Goal: Use online tool/utility: Utilize a website feature to perform a specific function

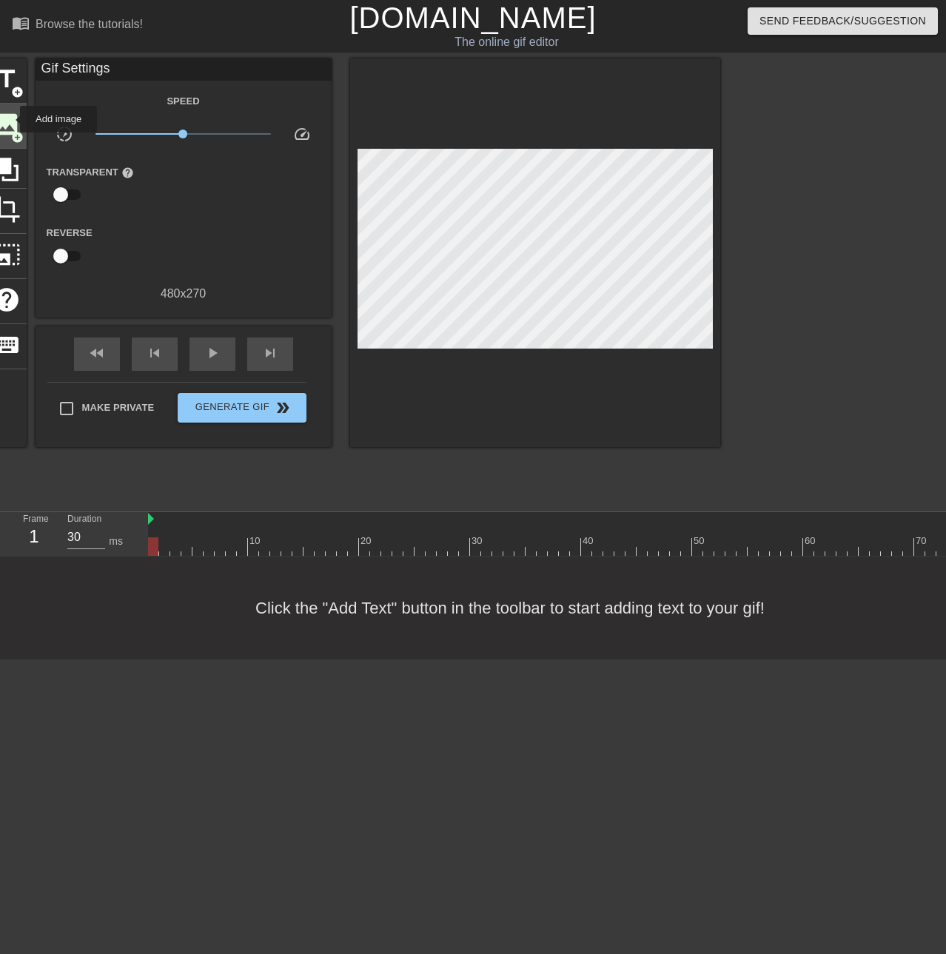
click at [10, 119] on span "image" at bounding box center [7, 124] width 28 height 28
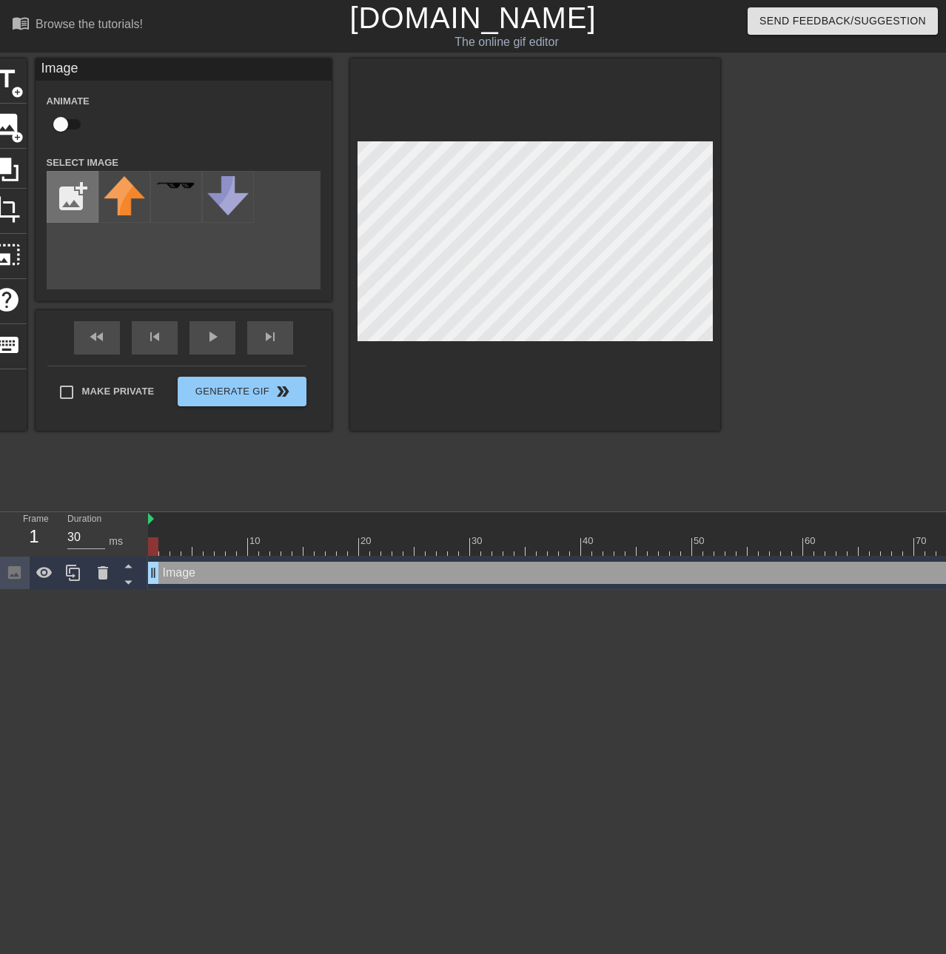
click at [72, 201] on input "file" at bounding box center [72, 197] width 50 height 50
type input "C:\fakepath\reeeee.png"
click at [112, 198] on img at bounding box center [124, 187] width 41 height 22
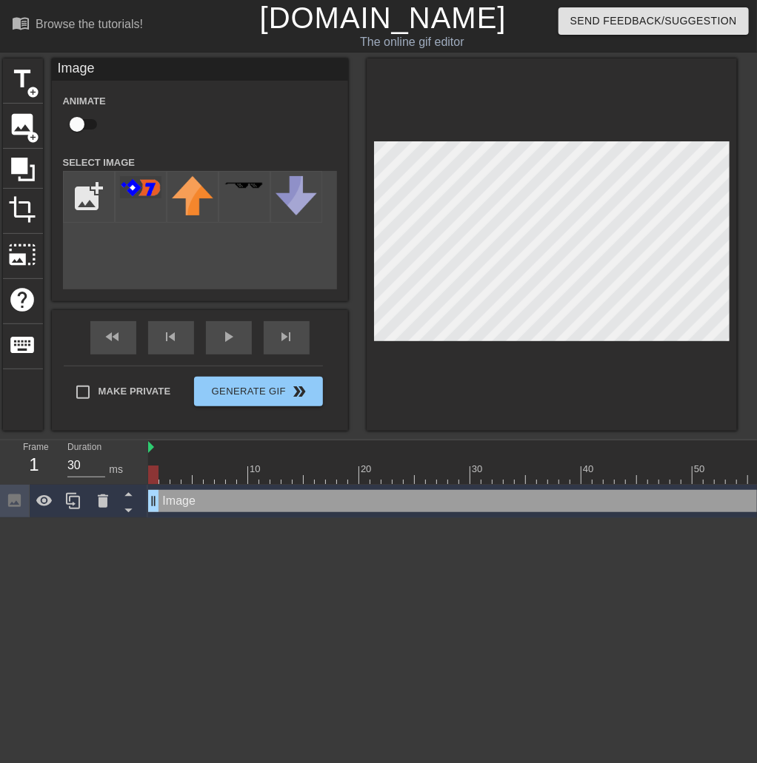
click at [538, 387] on div at bounding box center [552, 244] width 370 height 372
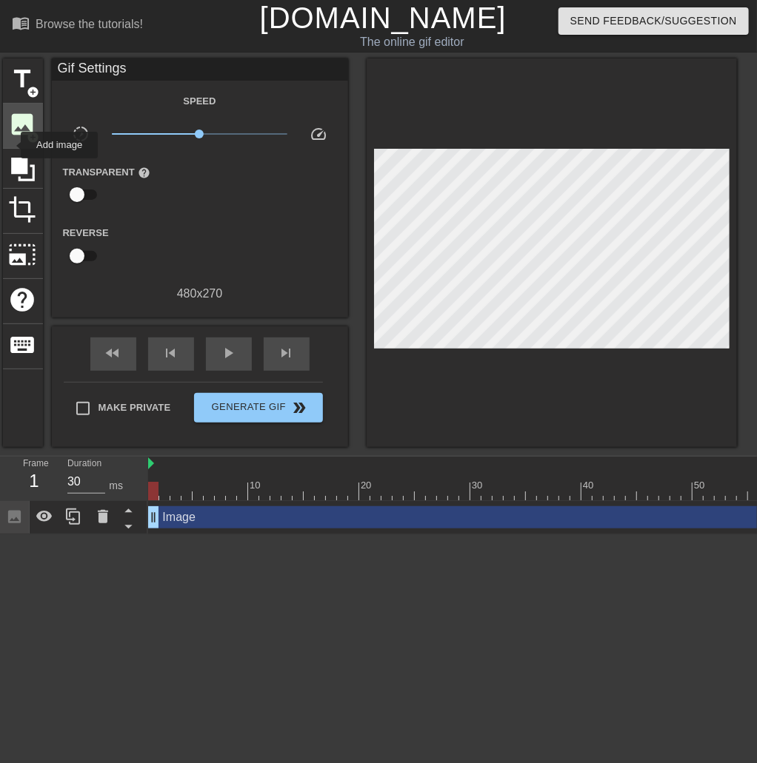
click at [15, 135] on span "image" at bounding box center [23, 124] width 28 height 28
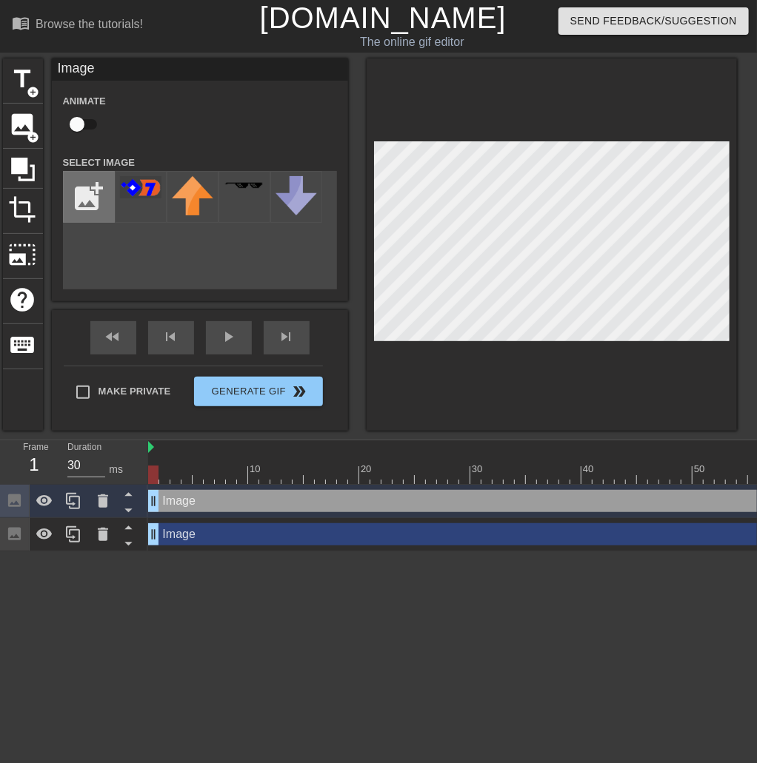
click at [74, 190] on input "file" at bounding box center [89, 197] width 50 height 50
type input "C:\fakepath\rerere.png"
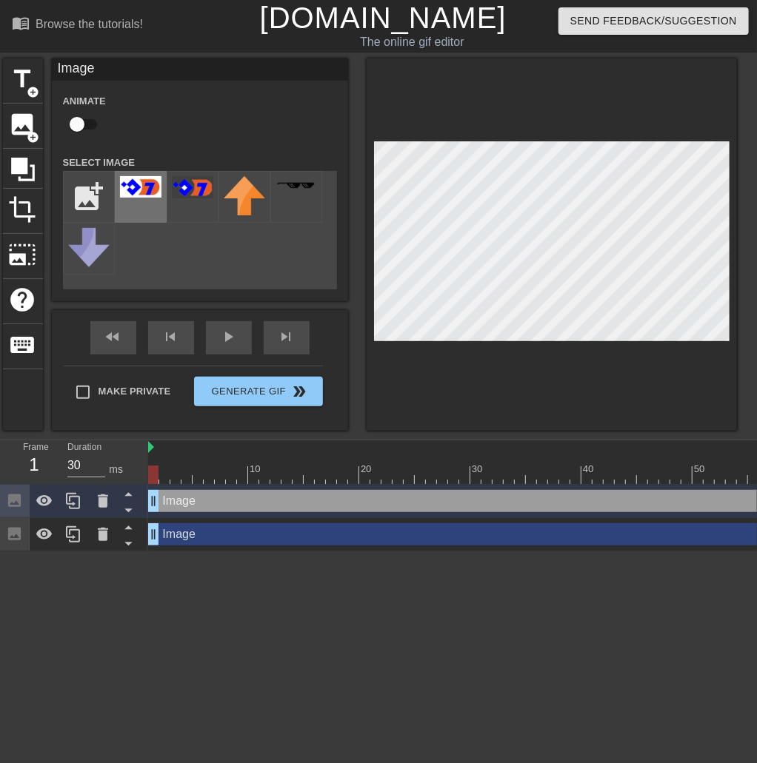
click at [136, 190] on img at bounding box center [140, 186] width 41 height 21
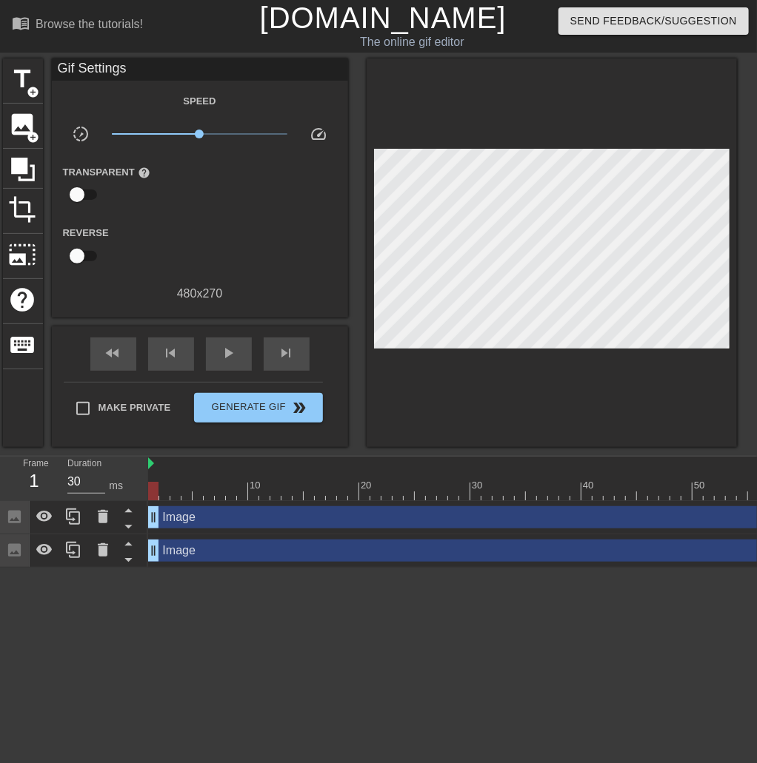
click at [474, 401] on div at bounding box center [552, 252] width 370 height 389
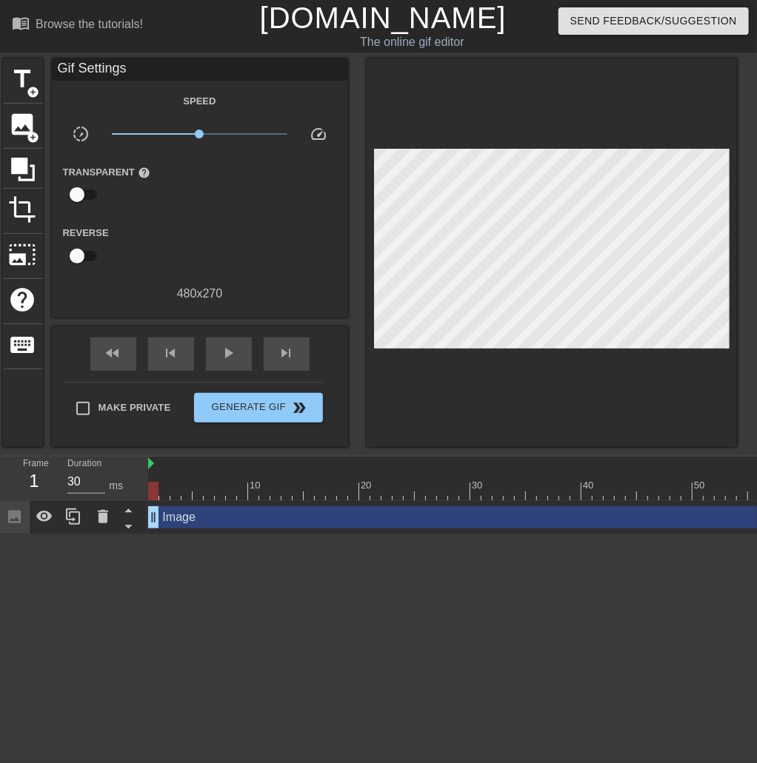
click at [81, 254] on input "checkbox" at bounding box center [77, 256] width 84 height 28
click at [81, 254] on input "checkbox" at bounding box center [91, 256] width 84 height 28
click at [81, 254] on input "checkbox" at bounding box center [77, 256] width 84 height 28
click at [81, 254] on input "checkbox" at bounding box center [91, 256] width 84 height 28
checkbox input "false"
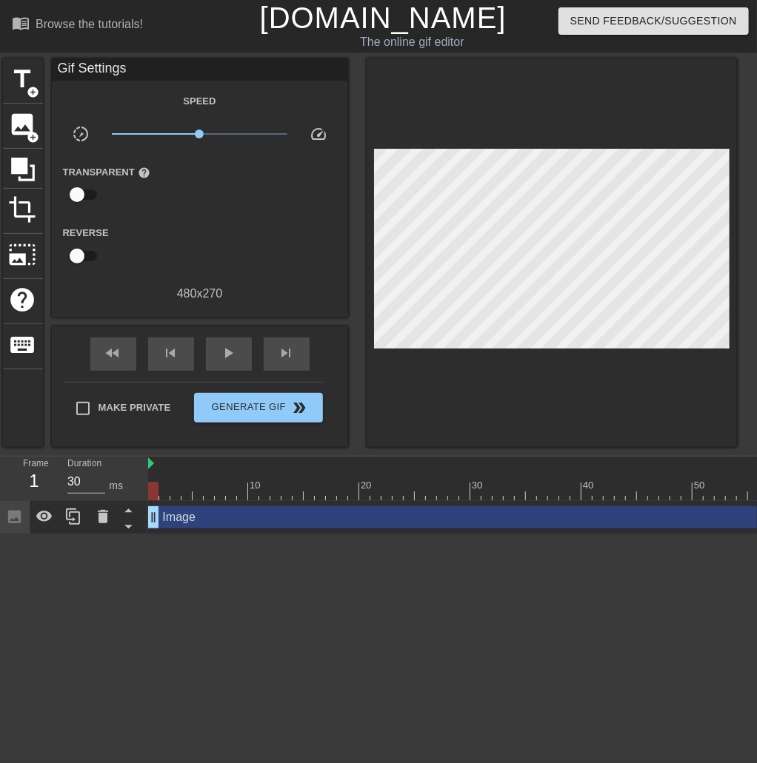
click at [82, 193] on input "checkbox" at bounding box center [77, 195] width 84 height 28
checkbox input "true"
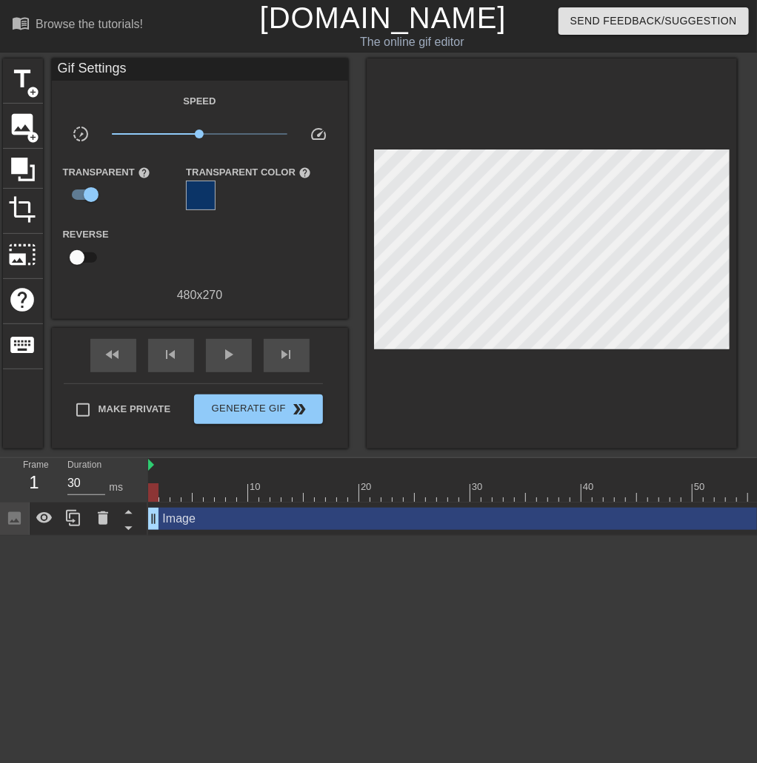
click at [299, 171] on span "help" at bounding box center [304, 173] width 13 height 13
click at [198, 195] on div at bounding box center [201, 196] width 30 height 30
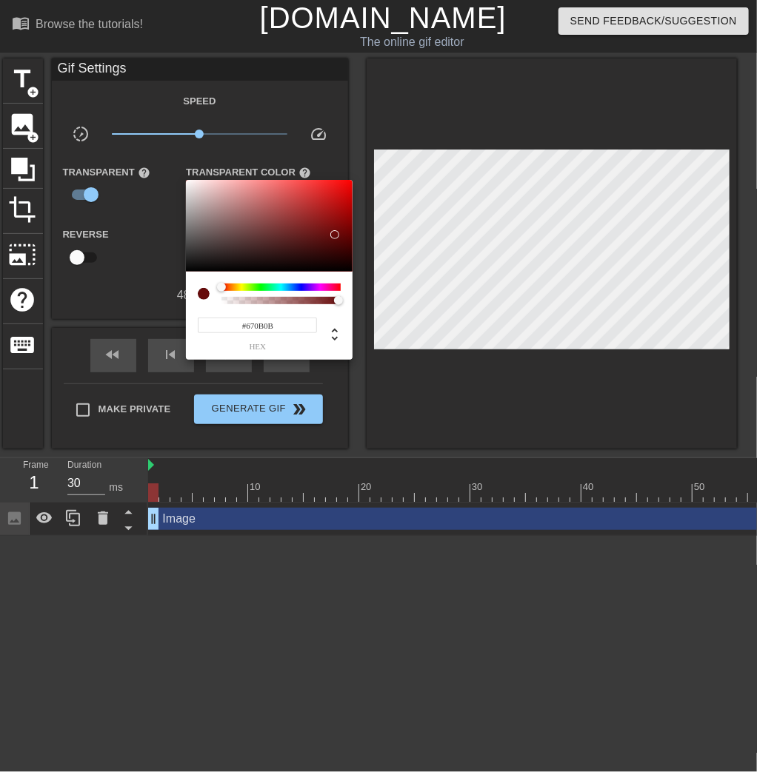
drag, startPoint x: 293, startPoint y: 284, endPoint x: 210, endPoint y: 290, distance: 83.1
click at [203, 284] on div at bounding box center [269, 294] width 143 height 21
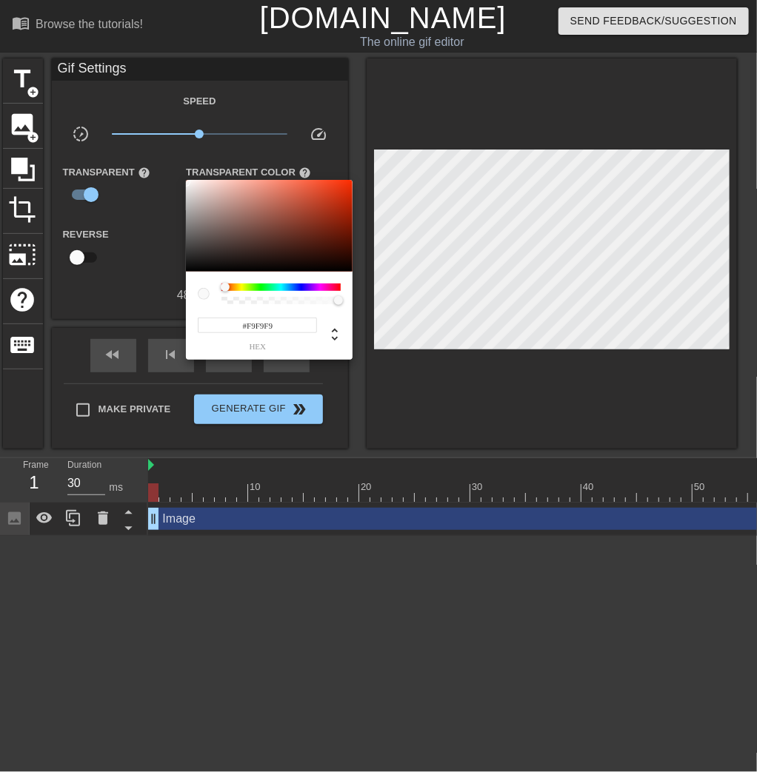
type input "#FFFFFF"
drag, startPoint x: 204, startPoint y: 193, endPoint x: 167, endPoint y: 170, distance: 44.2
click at [167, 169] on div "#FFFFFF hex" at bounding box center [378, 386] width 757 height 772
click at [384, 382] on div at bounding box center [378, 386] width 757 height 772
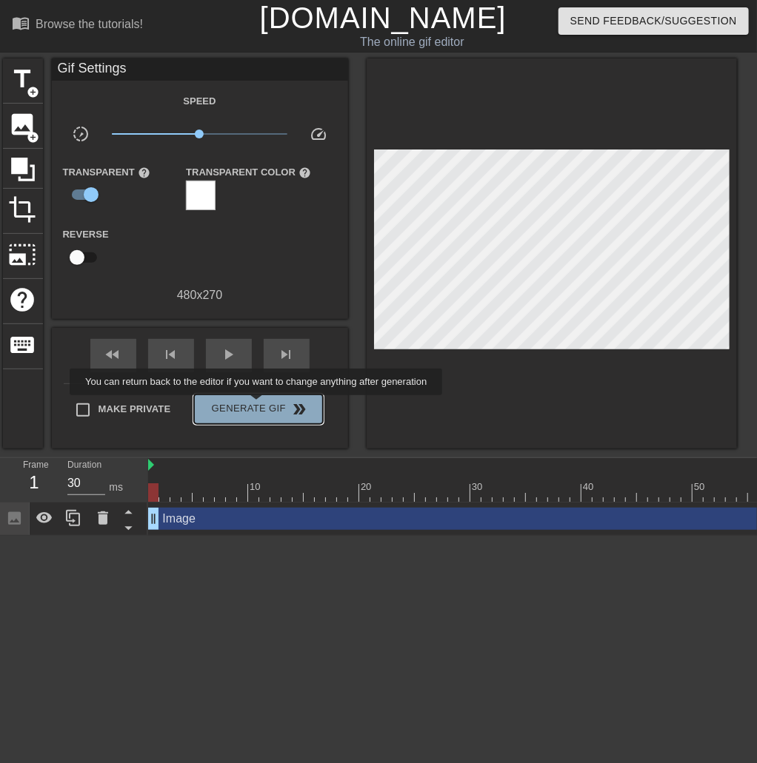
click at [258, 406] on span "Generate Gif double_arrow" at bounding box center [258, 410] width 116 height 18
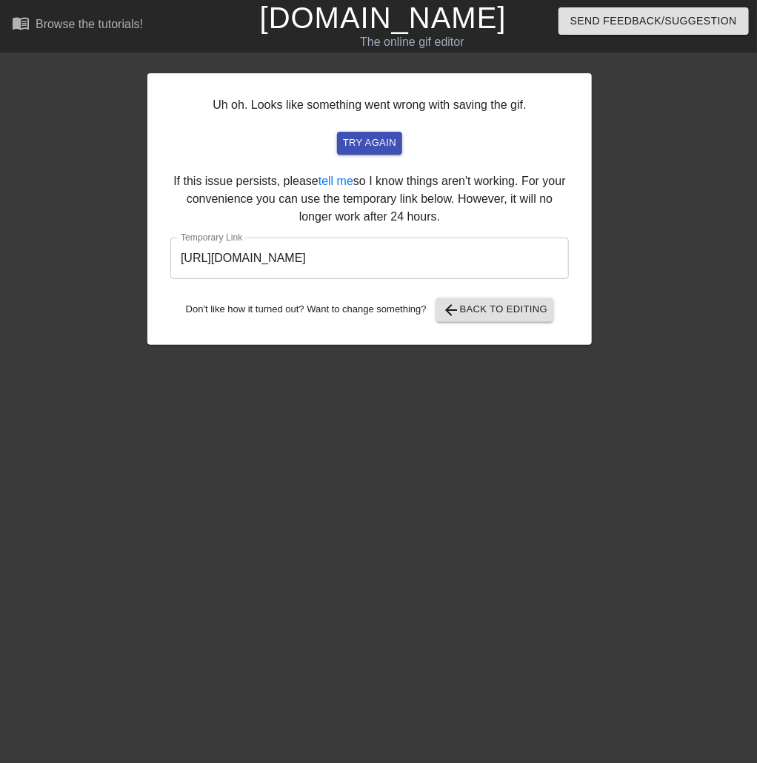
click at [329, 252] on input "[URL][DOMAIN_NAME]" at bounding box center [369, 258] width 398 height 41
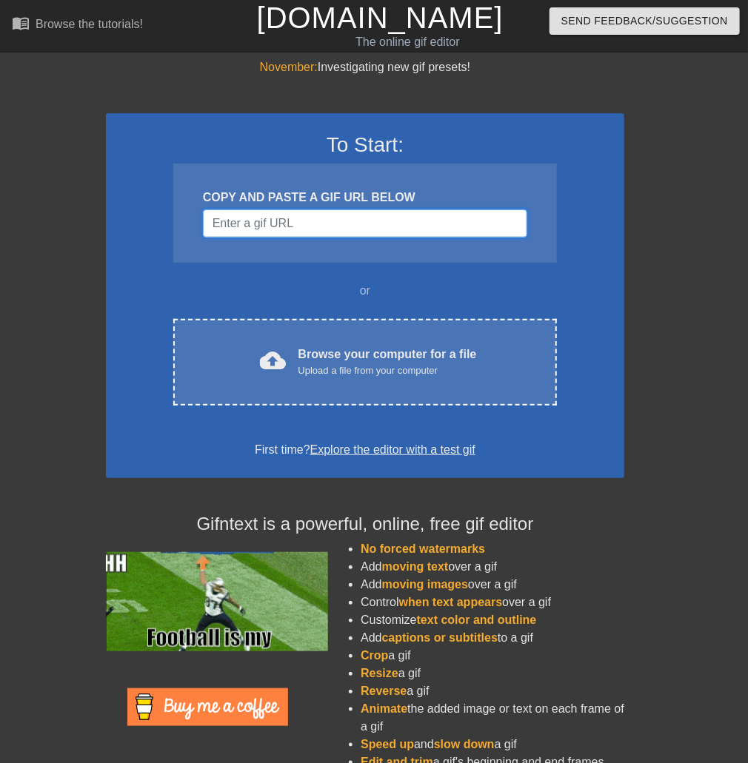
click at [283, 222] on input "Username" at bounding box center [365, 224] width 324 height 28
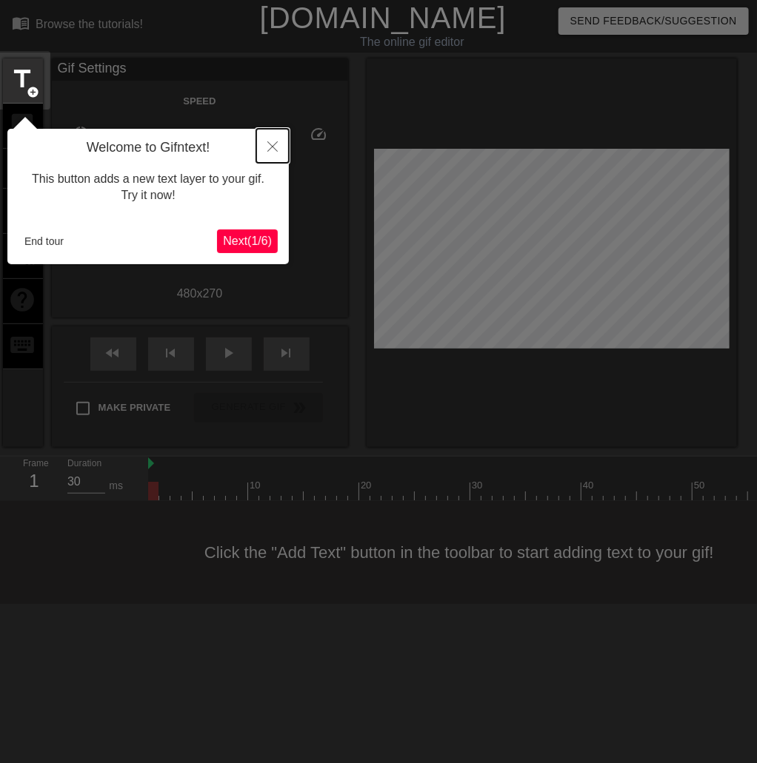
click at [272, 145] on icon "Close" at bounding box center [272, 146] width 10 height 10
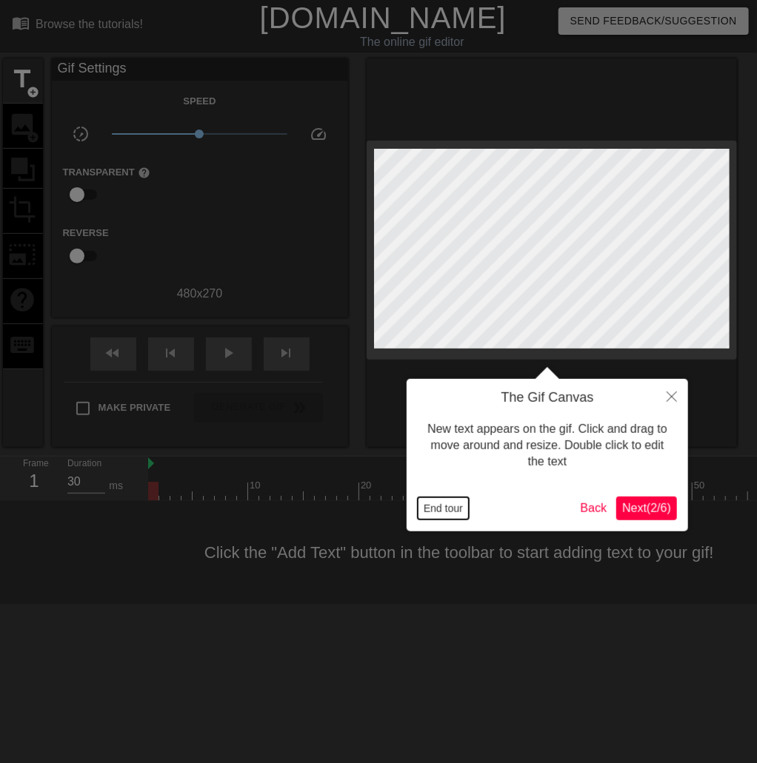
click at [440, 507] on button "End tour" at bounding box center [443, 509] width 51 height 22
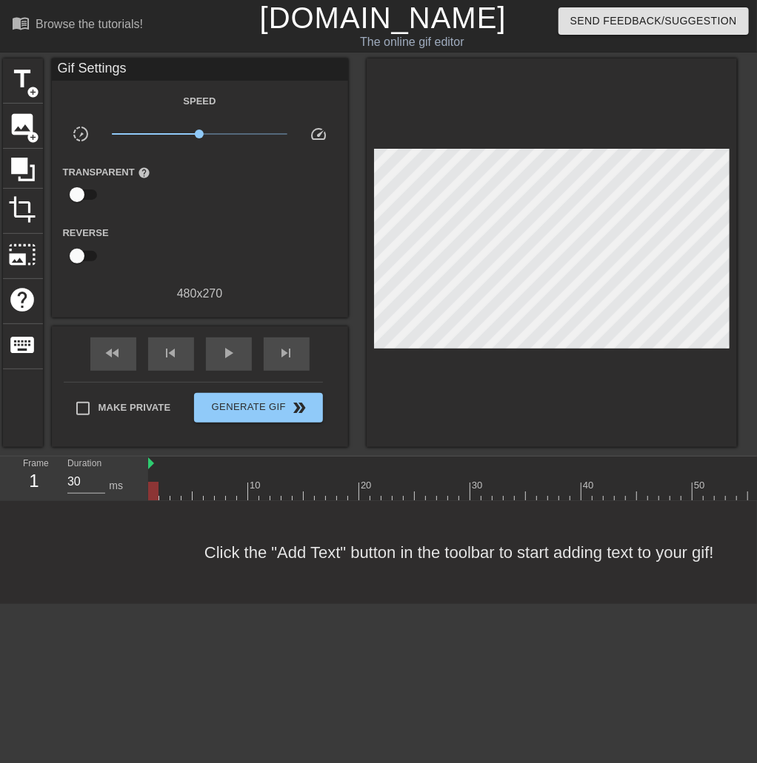
click at [391, 108] on div at bounding box center [552, 252] width 370 height 389
click at [26, 113] on span "image" at bounding box center [23, 124] width 28 height 28
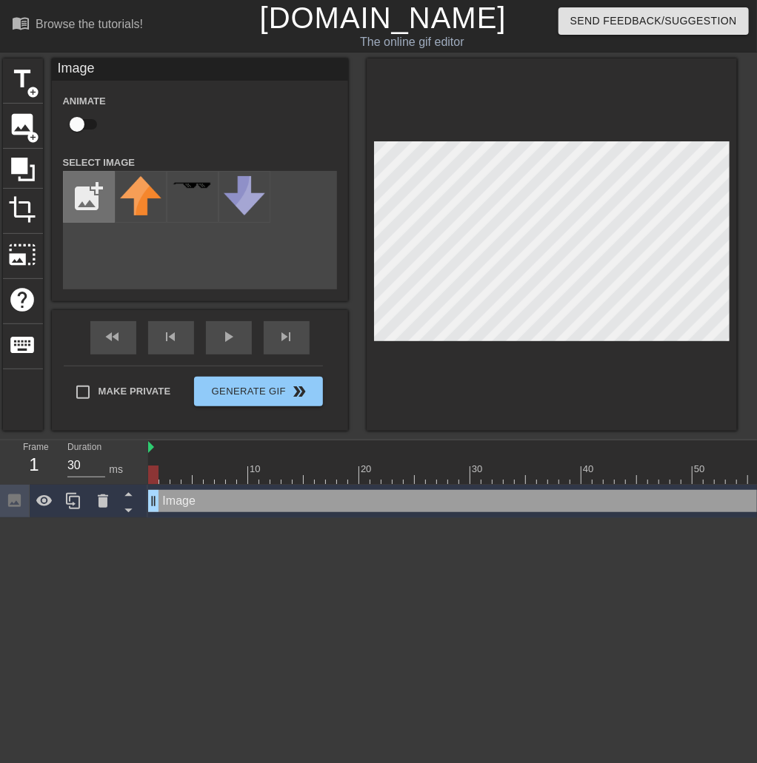
click at [94, 202] on input "file" at bounding box center [89, 197] width 50 height 50
type input "C:\fakepath\rerere.png"
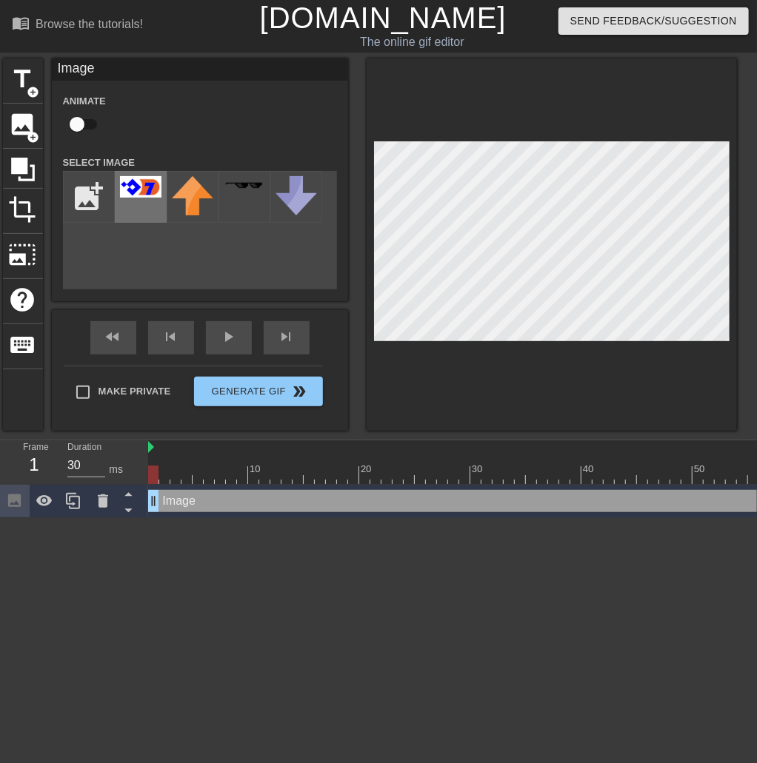
click at [124, 192] on img at bounding box center [140, 186] width 41 height 21
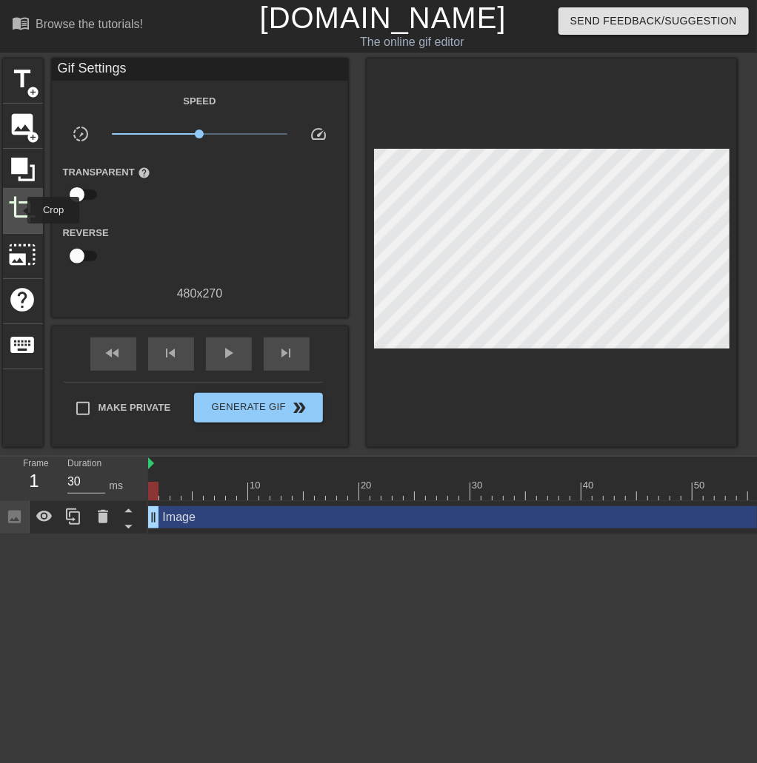
click at [18, 210] on span "crop" at bounding box center [23, 209] width 28 height 28
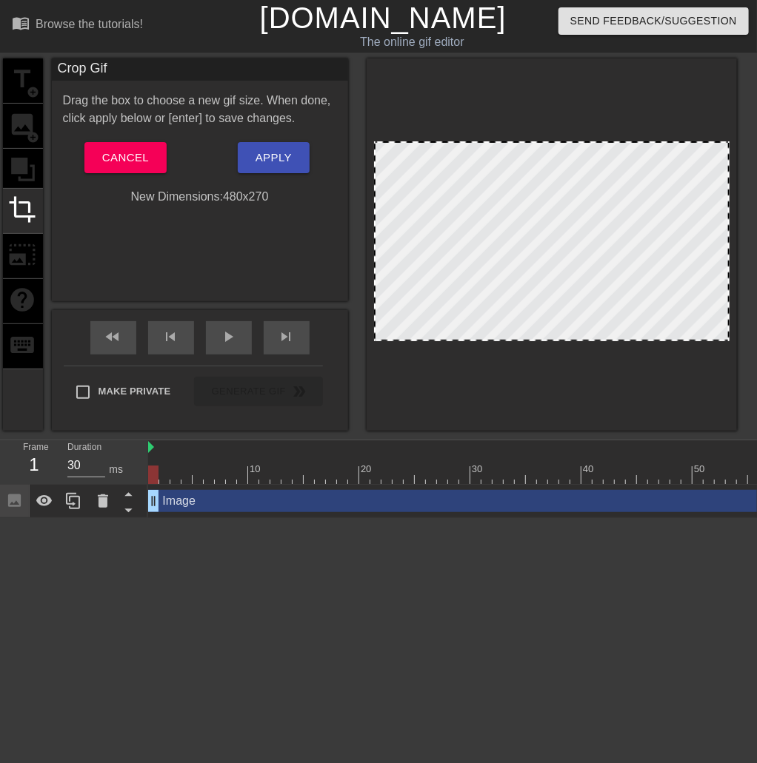
drag, startPoint x: 374, startPoint y: 338, endPoint x: 590, endPoint y: 350, distance: 216.6
click at [373, 324] on div at bounding box center [375, 241] width 7 height 197
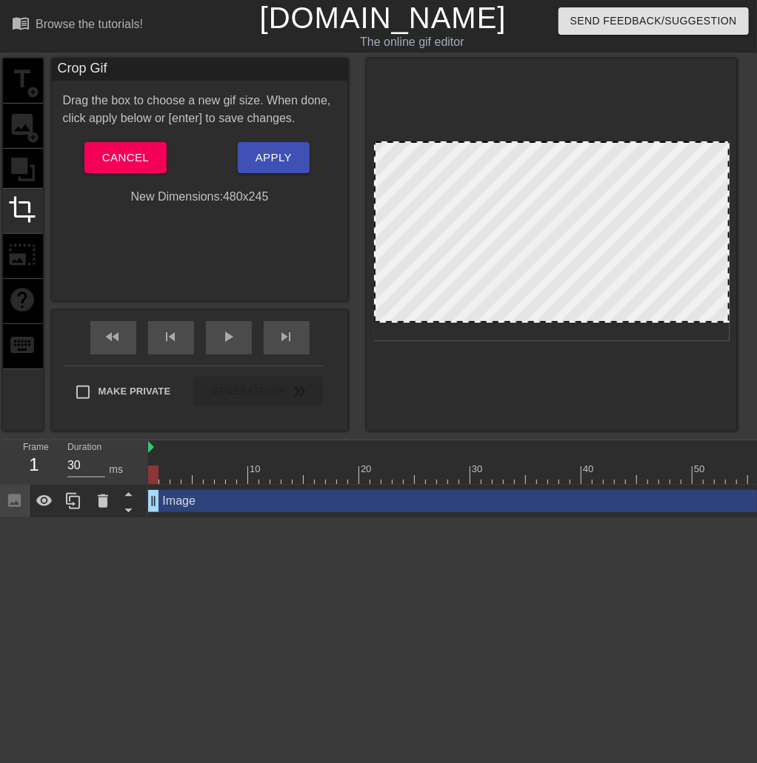
drag, startPoint x: 697, startPoint y: 340, endPoint x: 699, endPoint y: 321, distance: 18.6
click at [699, 321] on div at bounding box center [551, 321] width 352 height 7
click at [266, 163] on span "Apply" at bounding box center [273, 157] width 36 height 19
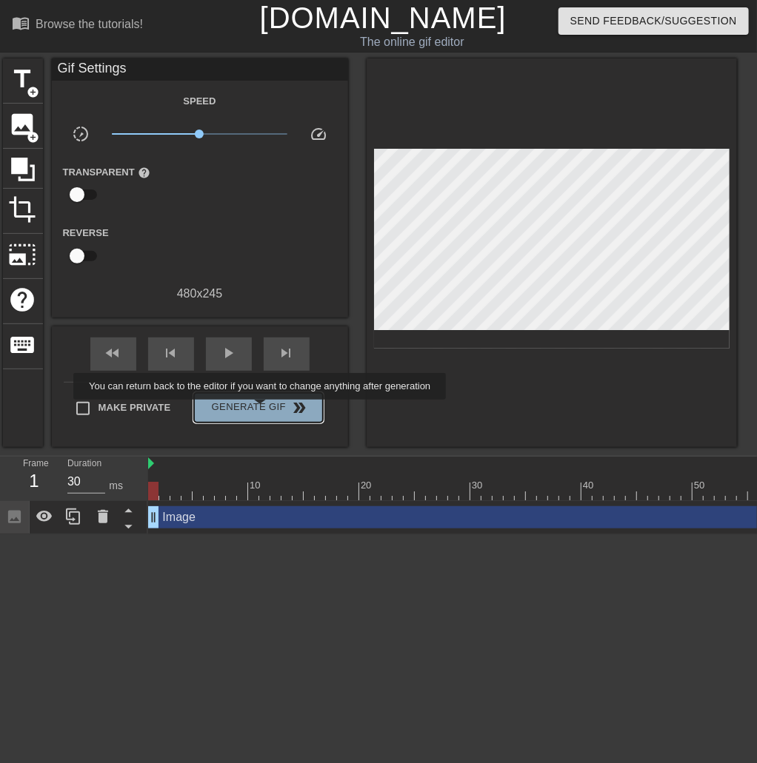
click at [261, 410] on span "Generate Gif double_arrow" at bounding box center [258, 408] width 116 height 18
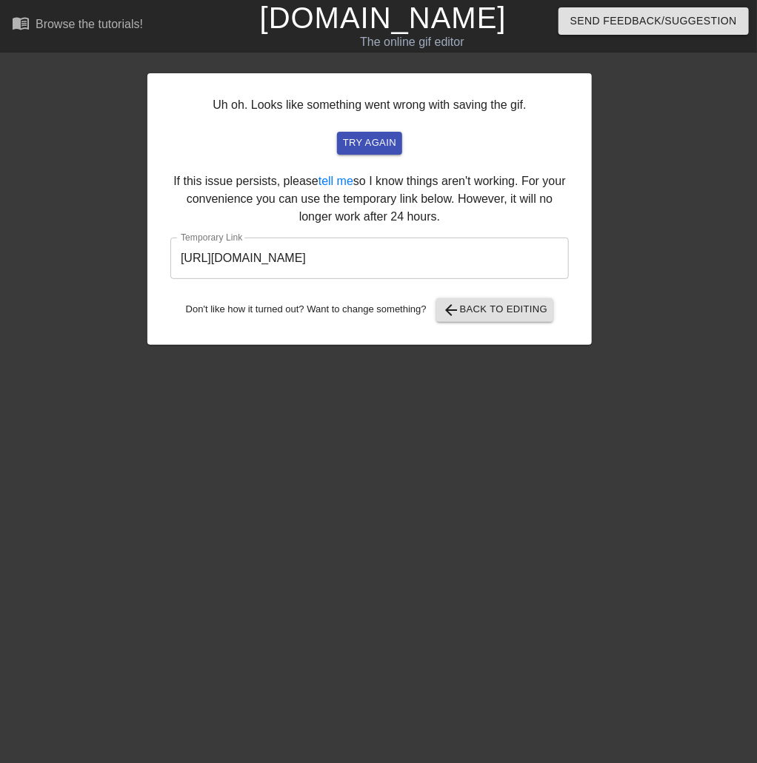
click at [492, 268] on input "https://www.gifntext.com/temp_generations/btq6yvNZ.gif" at bounding box center [369, 258] width 398 height 41
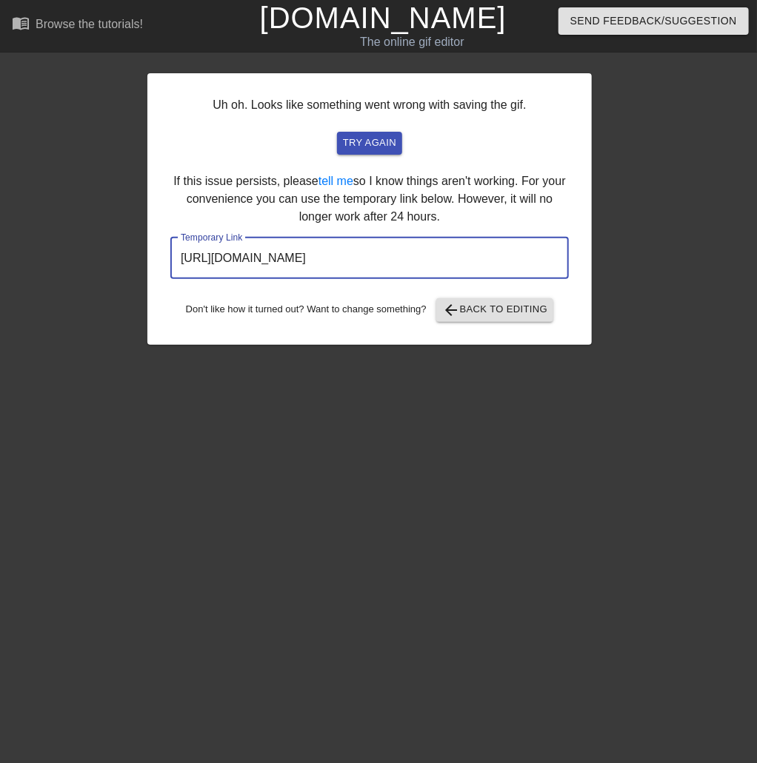
click at [492, 268] on input "https://www.gifntext.com/temp_generations/btq6yvNZ.gif" at bounding box center [369, 258] width 398 height 41
